Goal: Find specific page/section: Find specific page/section

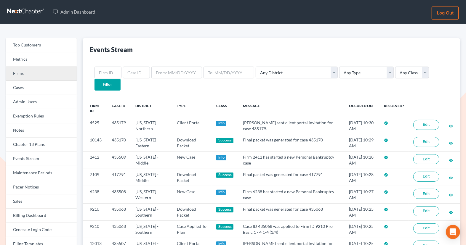
click at [56, 74] on link "Firms" at bounding box center [41, 74] width 71 height 14
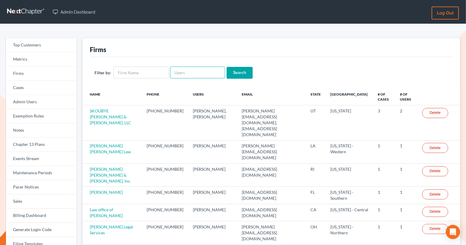
click at [178, 76] on input "text" at bounding box center [197, 73] width 55 height 12
paste input "corinne.ledrew@ucf.edu"
type input "corinne.ledrew@ucf.edu"
click at [242, 74] on input "Search" at bounding box center [240, 73] width 26 height 12
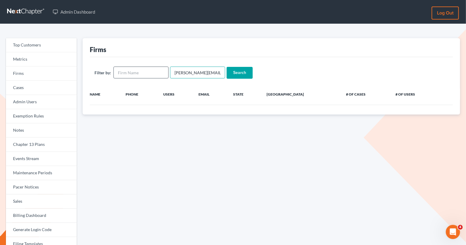
drag, startPoint x: 172, startPoint y: 74, endPoint x: 165, endPoint y: 73, distance: 7.2
click at [165, 73] on form "Filter by: corinne.ledrew@ucf.edu Search" at bounding box center [272, 73] width 354 height 12
click at [240, 71] on input "Search" at bounding box center [240, 73] width 26 height 12
drag, startPoint x: 218, startPoint y: 73, endPoint x: 169, endPoint y: 71, distance: 49.2
click at [170, 71] on input "corinne.ledrew@ucf.edu" at bounding box center [197, 73] width 55 height 12
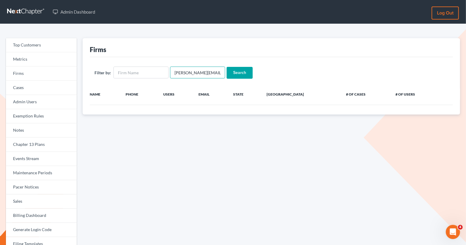
paste input "LeDrew"
type input "LeDrew"
click at [227, 67] on input "Search" at bounding box center [240, 73] width 26 height 12
drag, startPoint x: 173, startPoint y: 71, endPoint x: 168, endPoint y: 71, distance: 5.3
click at [170, 71] on input "LeDrew" at bounding box center [197, 73] width 55 height 12
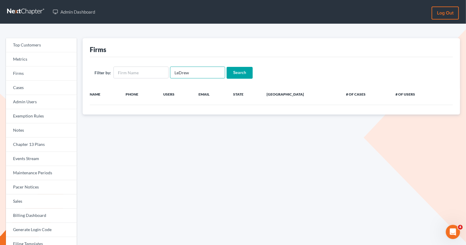
drag, startPoint x: 209, startPoint y: 74, endPoint x: 168, endPoint y: 69, distance: 41.2
click at [168, 69] on form "Filter by: LeDrew Search" at bounding box center [272, 73] width 354 height 12
paste input "[PERSON_NAME]"
type input "[PERSON_NAME]"
click at [231, 71] on input "Search" at bounding box center [240, 73] width 26 height 12
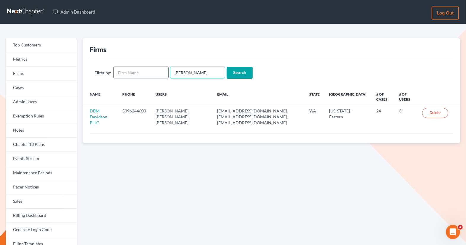
drag, startPoint x: 189, startPoint y: 73, endPoint x: 165, endPoint y: 73, distance: 24.6
click at [165, 73] on form "Filter by: [PERSON_NAME] Search" at bounding box center [272, 73] width 354 height 12
click at [151, 71] on input "text" at bounding box center [141, 73] width 55 height 12
type input "UCF"
click at [227, 67] on input "Search" at bounding box center [240, 73] width 26 height 12
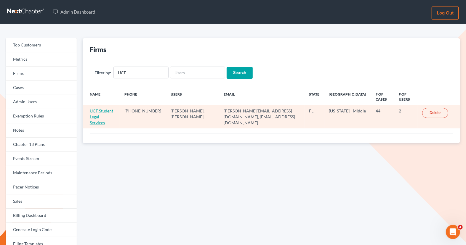
click at [113, 111] on link "UCF Student Legal Services" at bounding box center [101, 116] width 23 height 17
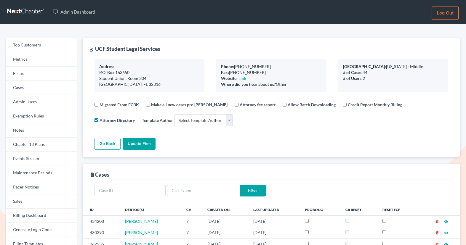
select select
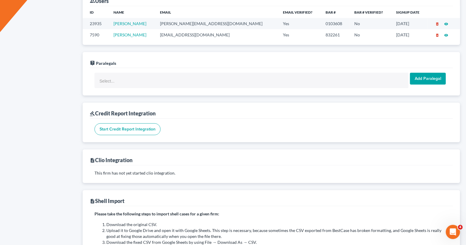
scroll to position [333, 0]
